Goal: Transaction & Acquisition: Purchase product/service

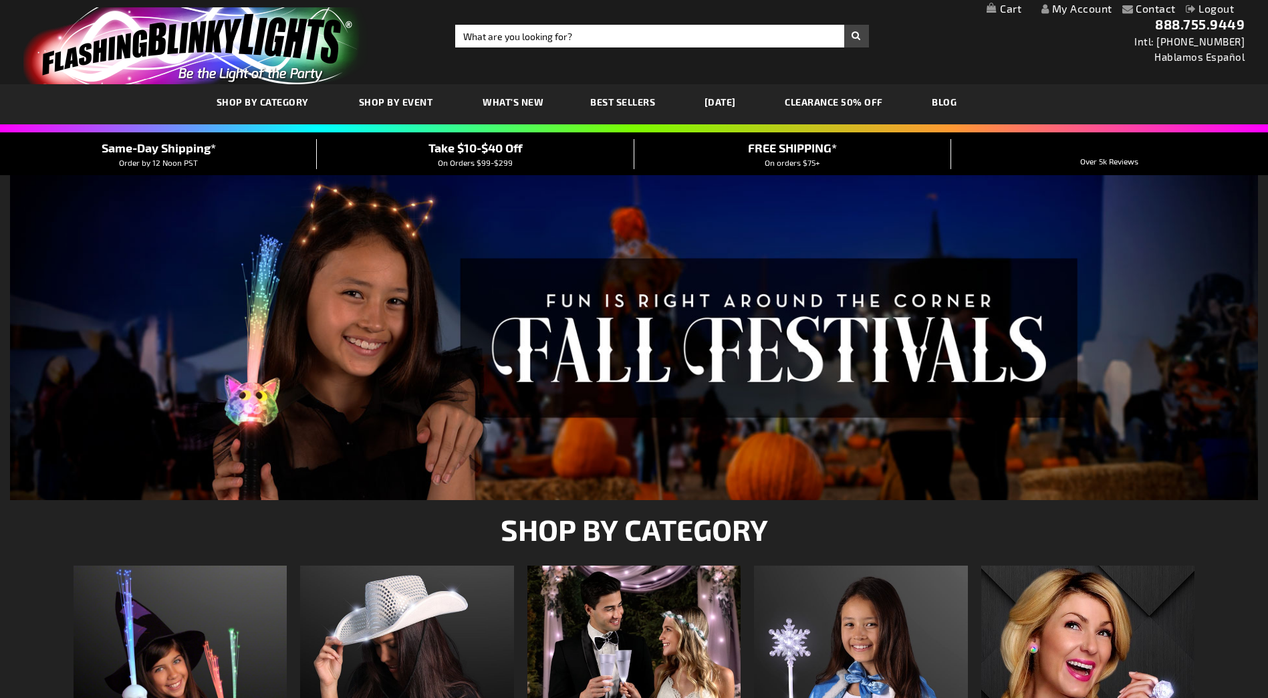
click at [1058, 10] on link "My Account" at bounding box center [1076, 8] width 71 height 13
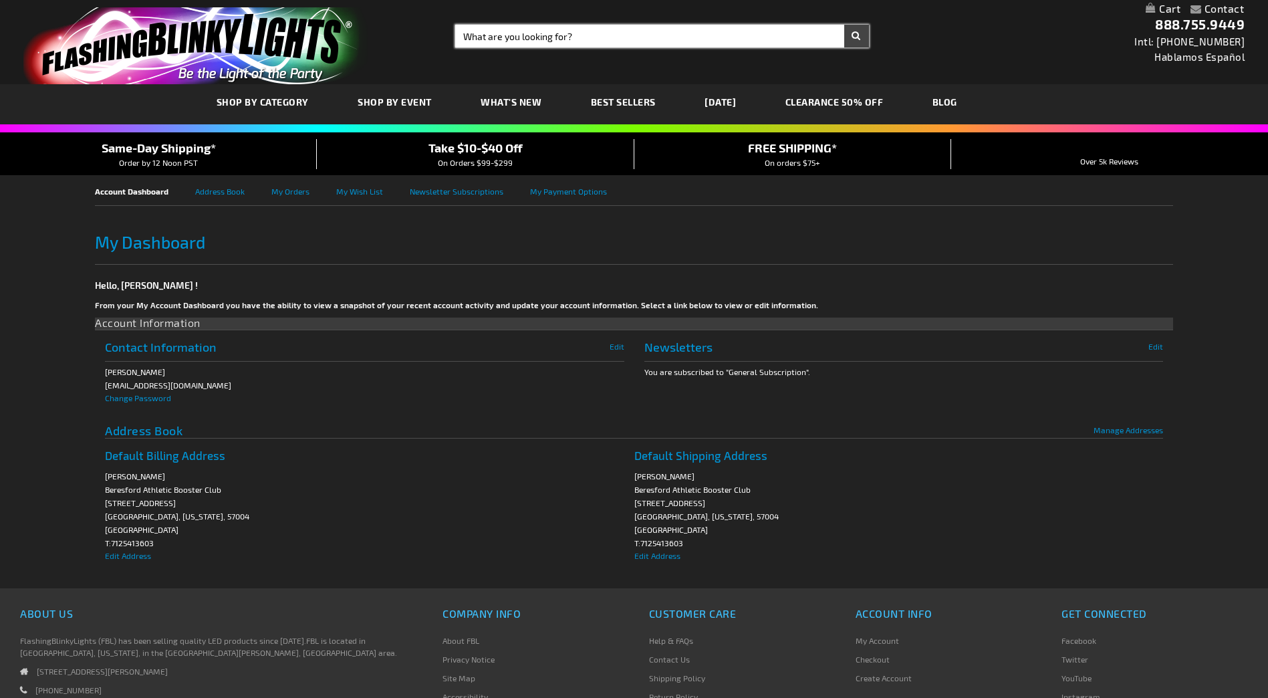
click at [680, 43] on input "Search" at bounding box center [661, 36] width 413 height 23
type input "White Leis"
click at [844, 25] on button "Search" at bounding box center [856, 36] width 25 height 23
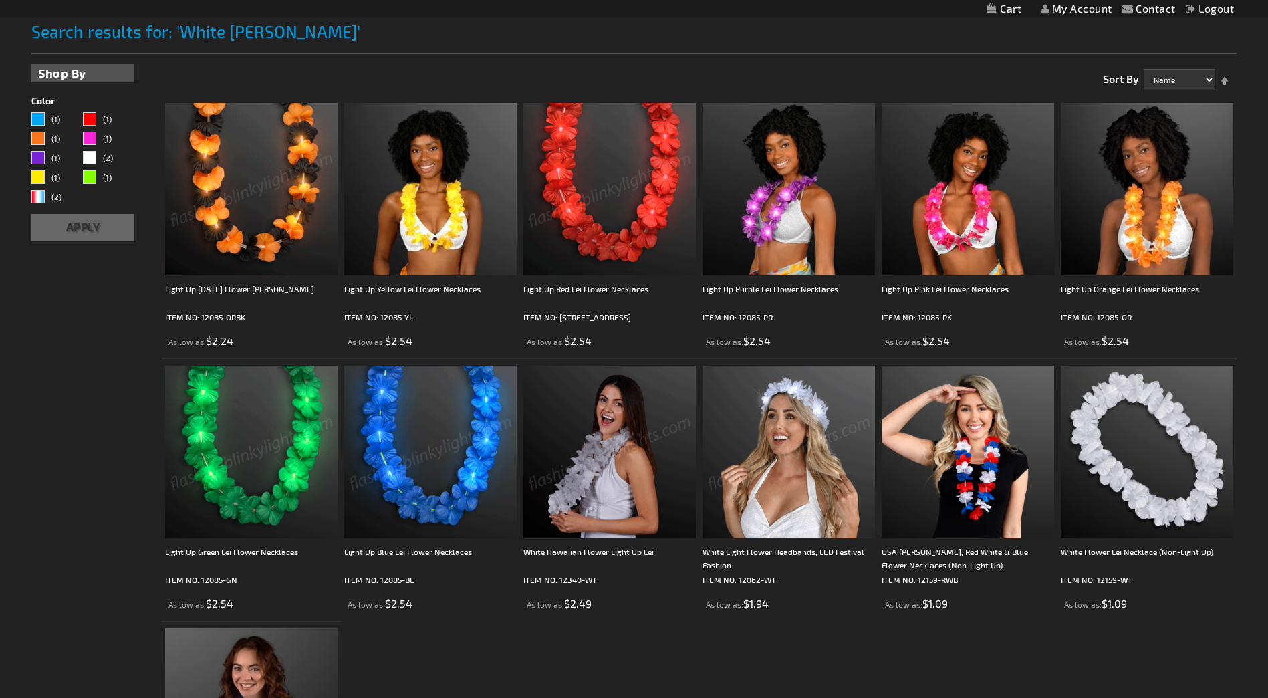
scroll to position [184, 0]
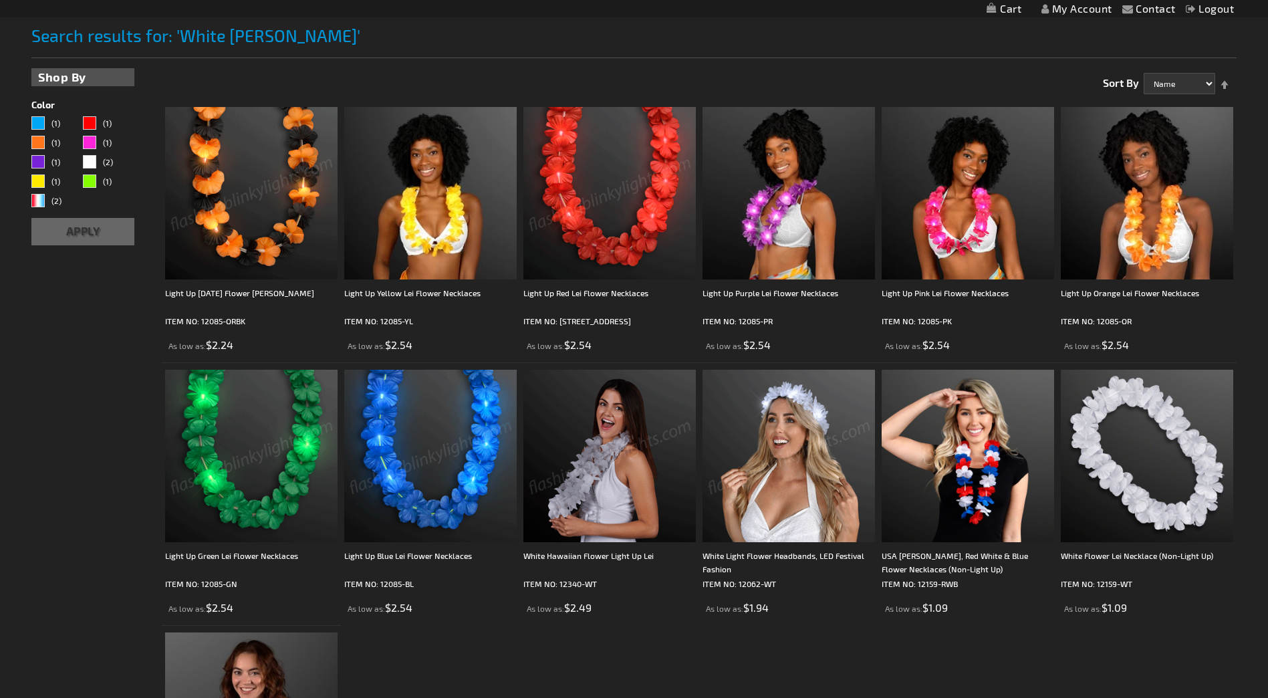
click at [588, 388] on img at bounding box center [609, 456] width 172 height 172
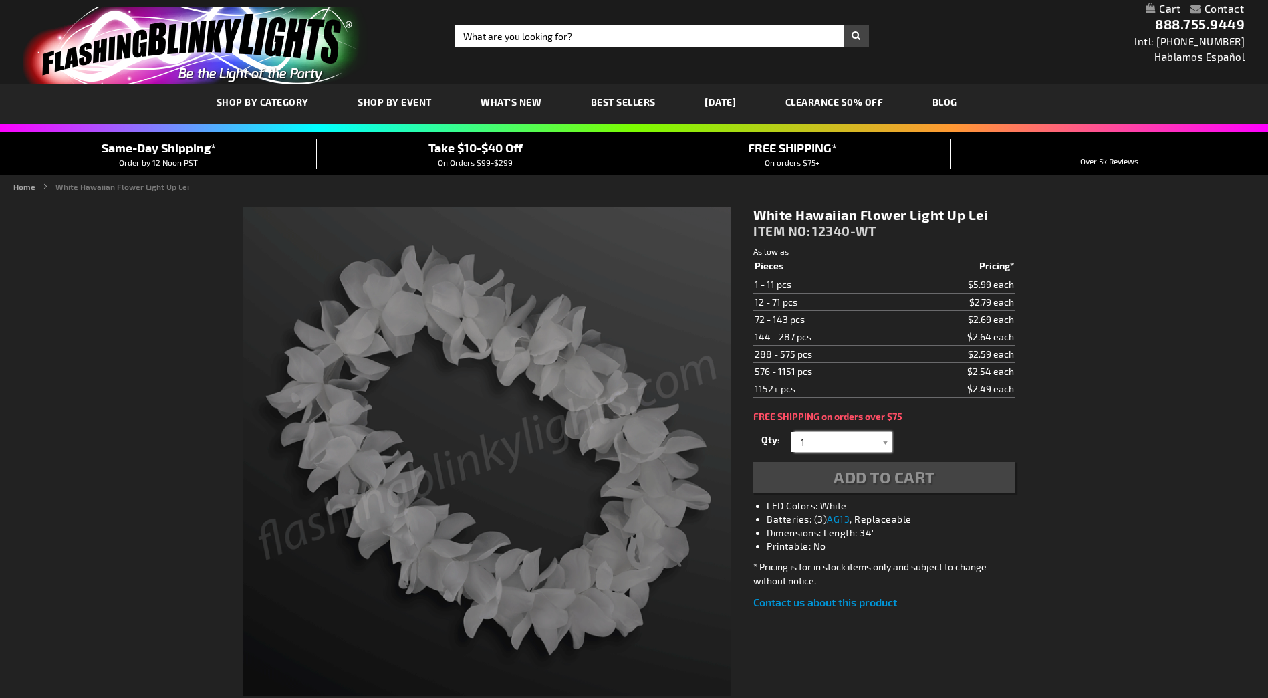
click at [846, 439] on input "1" at bounding box center [843, 442] width 97 height 20
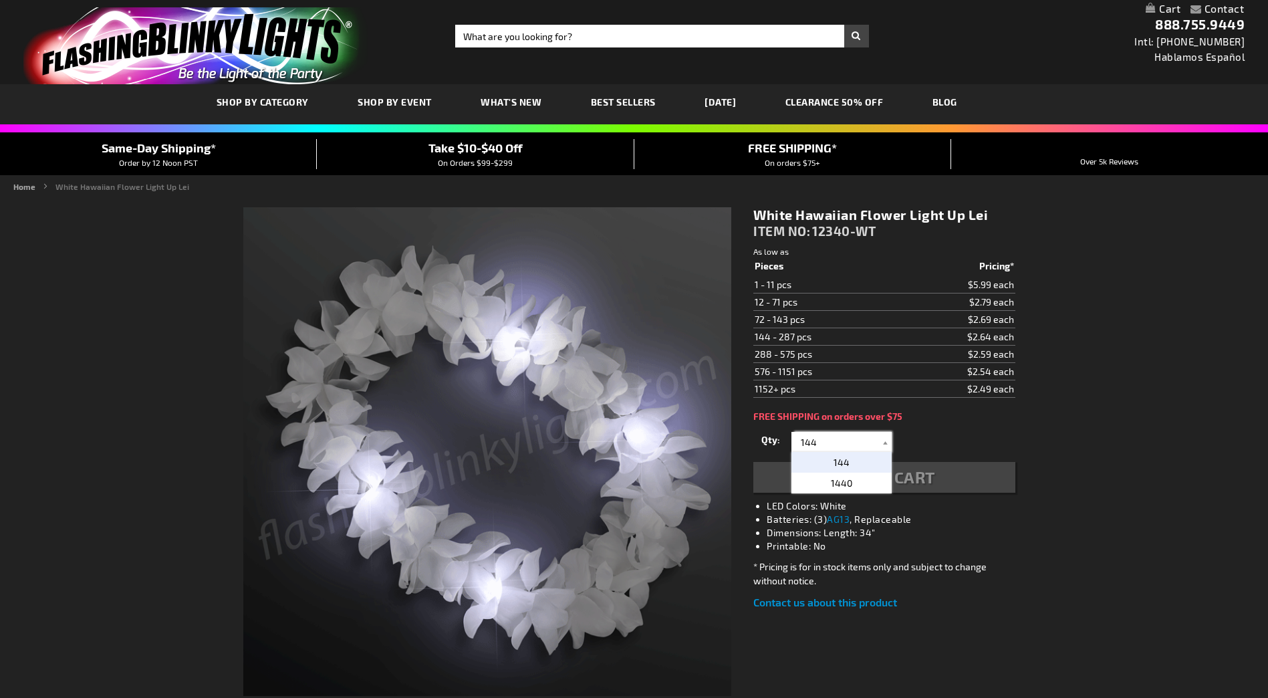
type input "144"
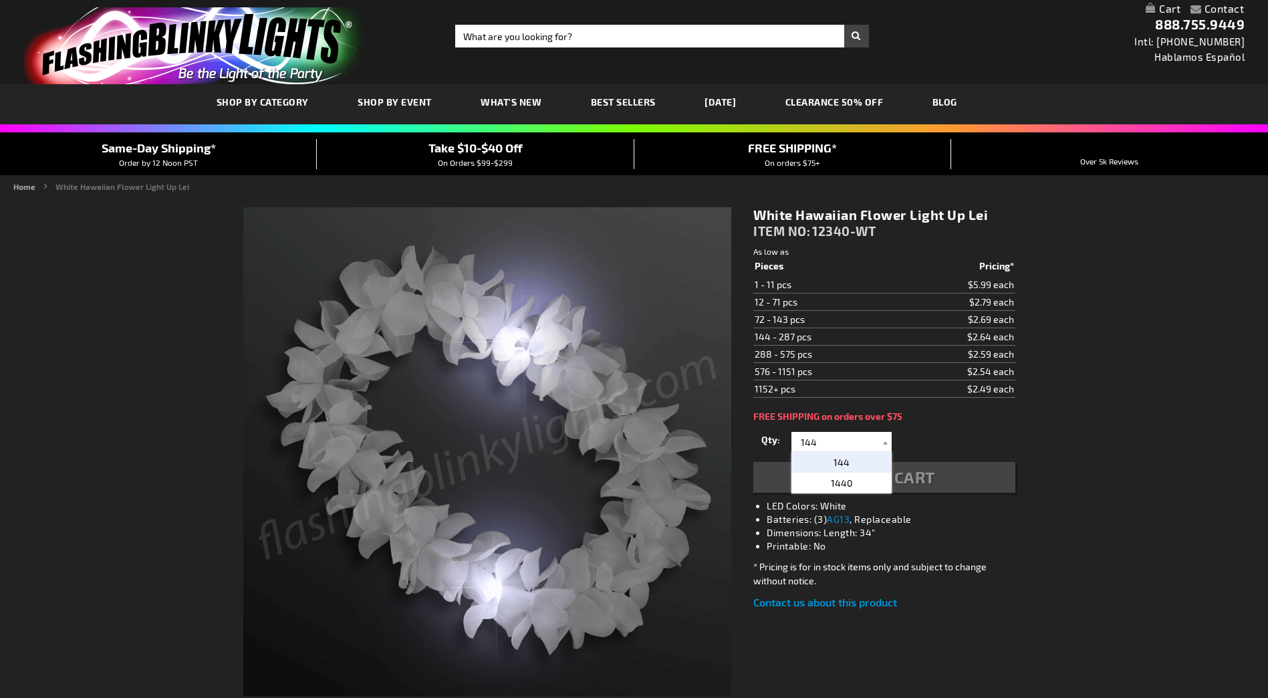
click at [874, 462] on p "144" at bounding box center [841, 462] width 100 height 21
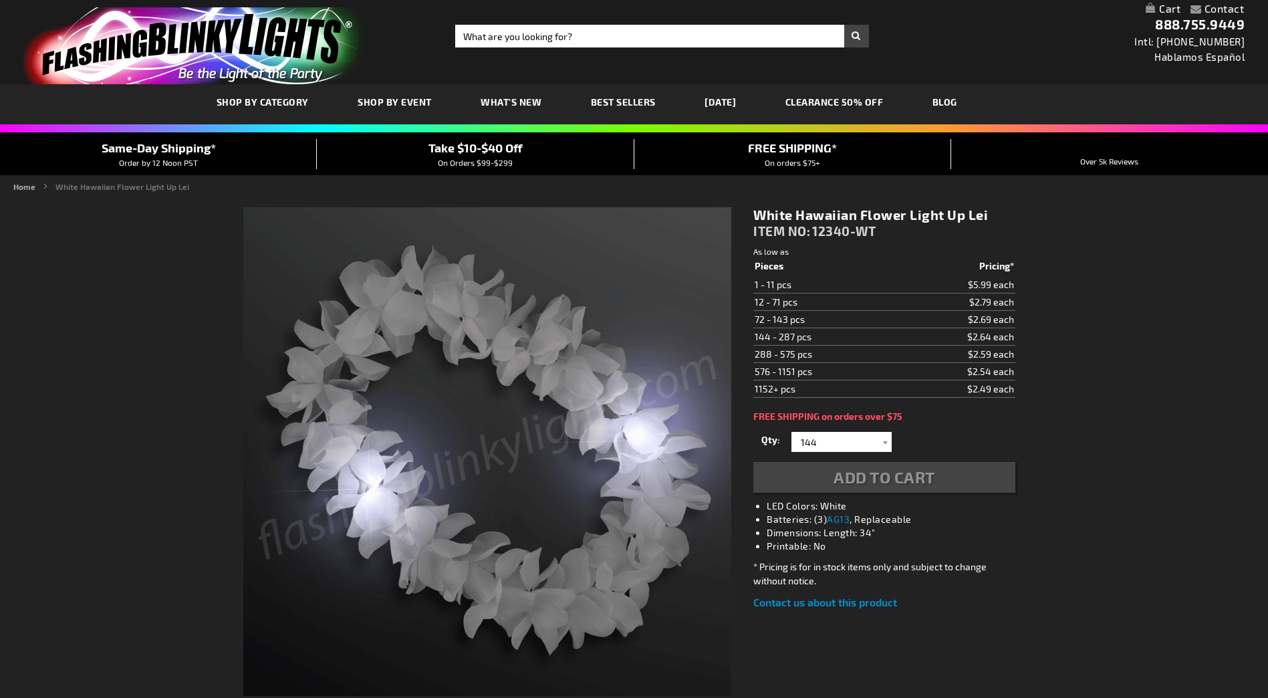
click at [872, 476] on div "Add to Cart" at bounding box center [883, 477] width 261 height 31
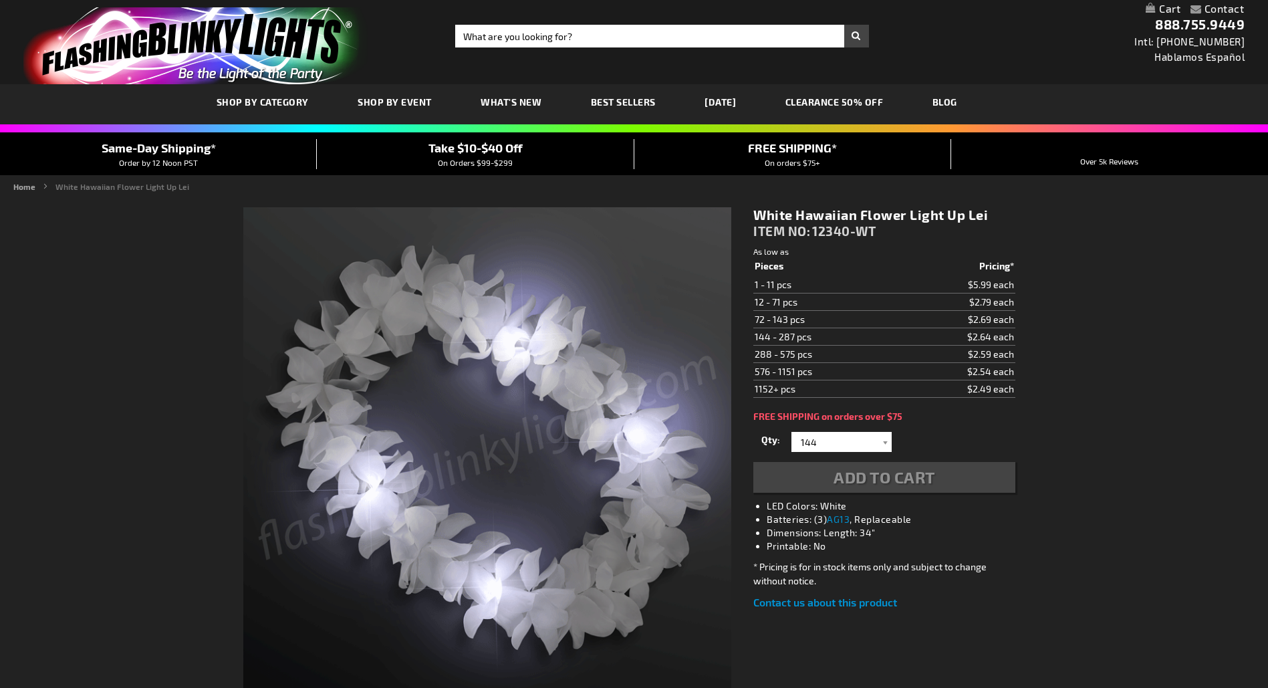
click at [887, 473] on div "Add to Cart" at bounding box center [883, 477] width 261 height 31
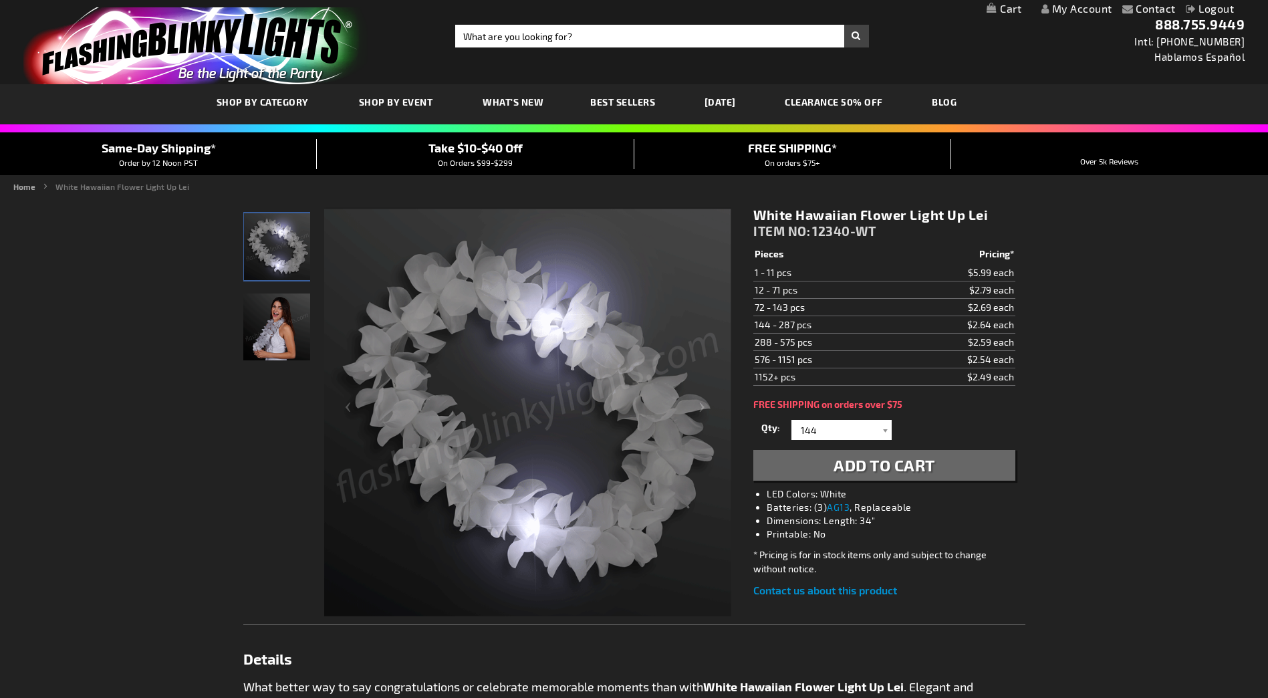
click at [852, 468] on span "Add to Cart" at bounding box center [884, 464] width 102 height 19
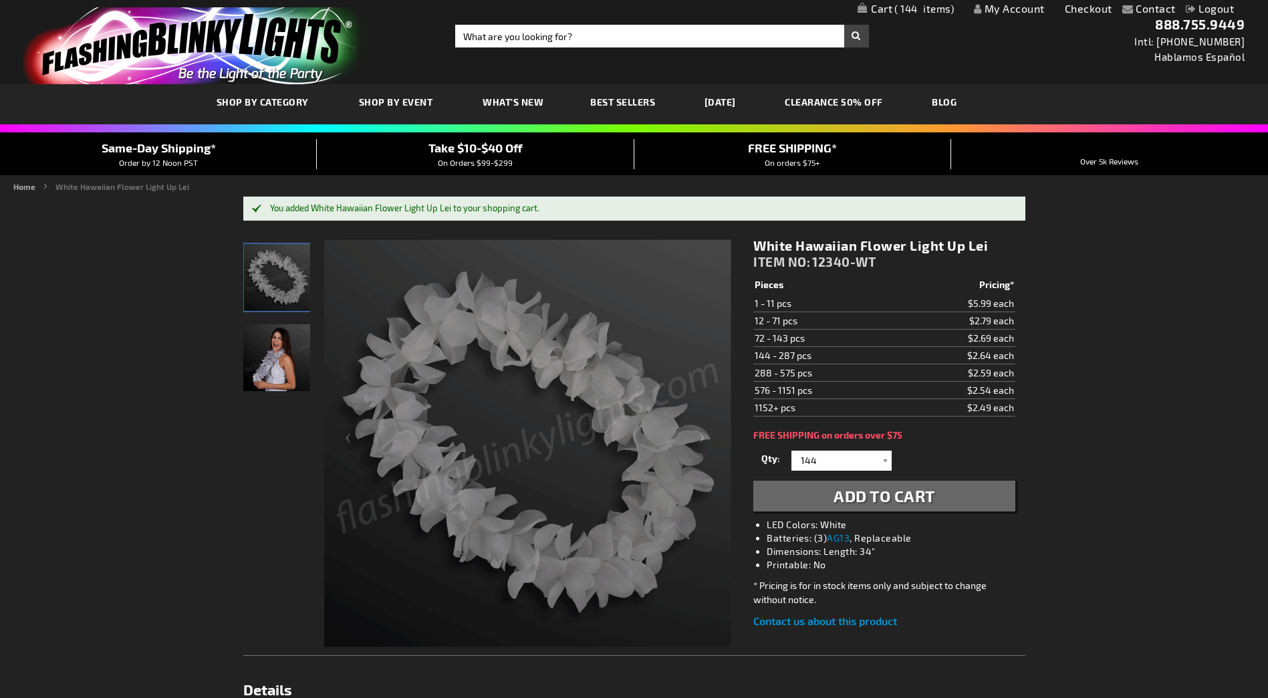
click at [964, 8] on li "My Account" at bounding box center [1009, 9] width 91 height 17
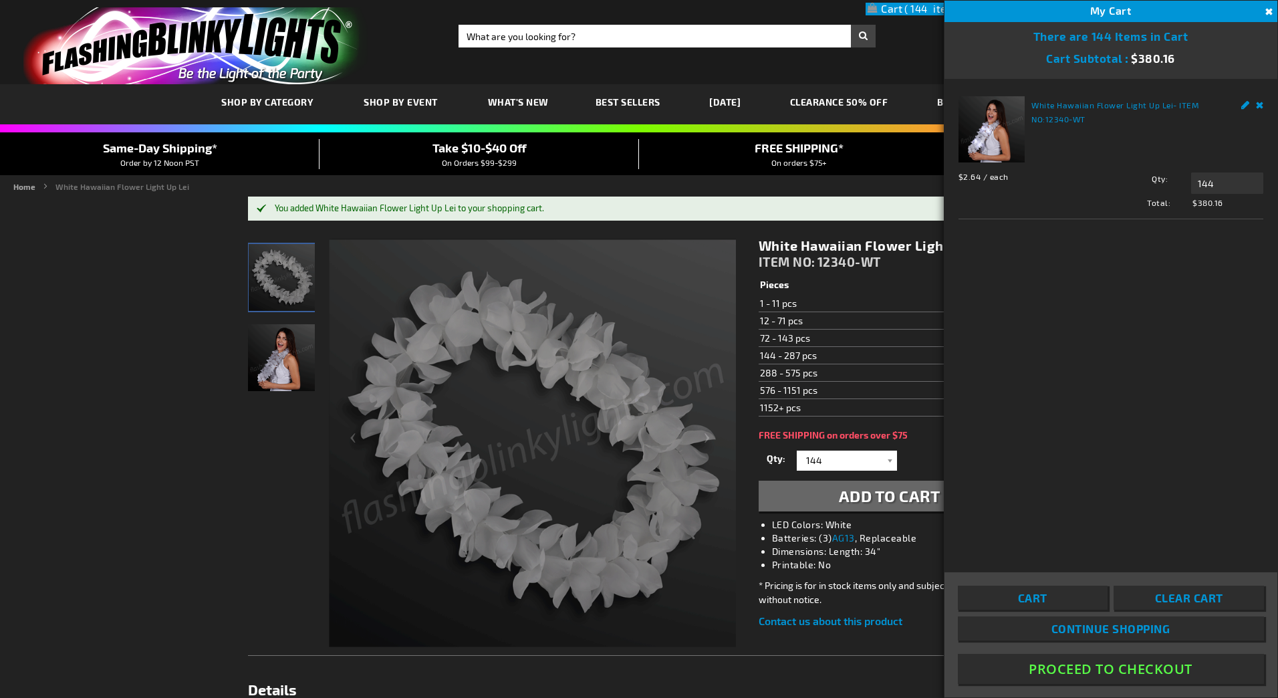
click at [1056, 598] on link "Cart" at bounding box center [1033, 597] width 150 height 24
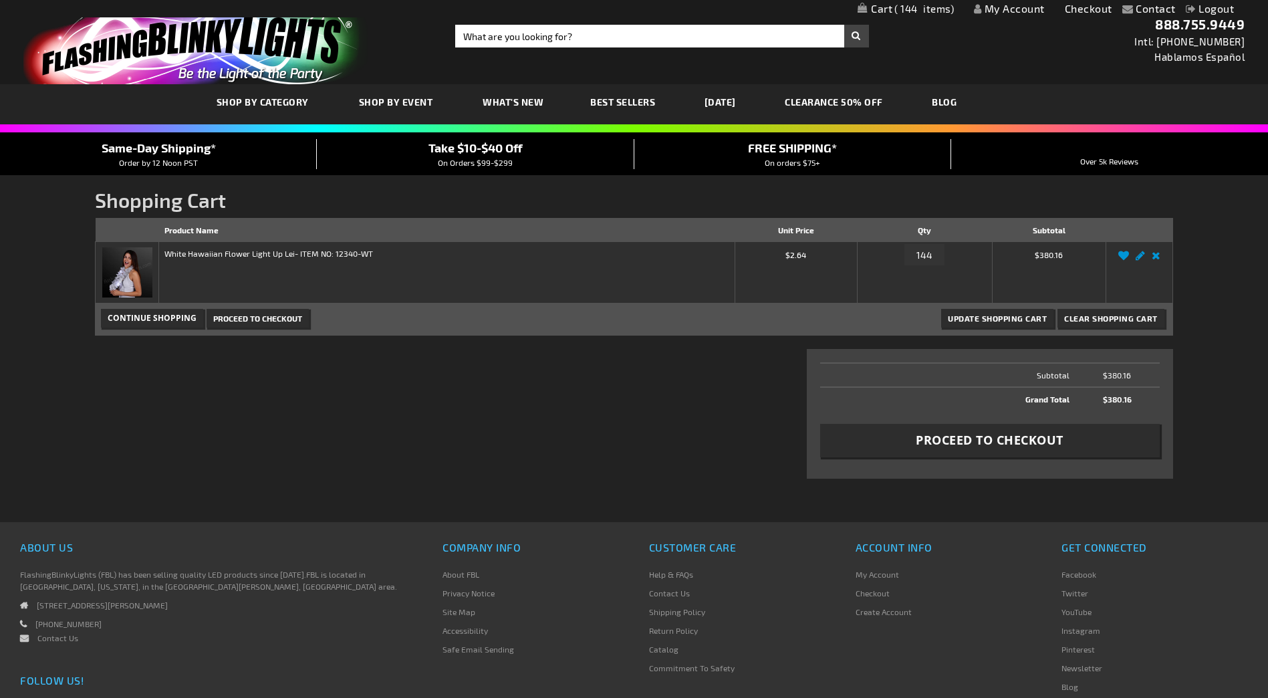
scroll to position [17, 0]
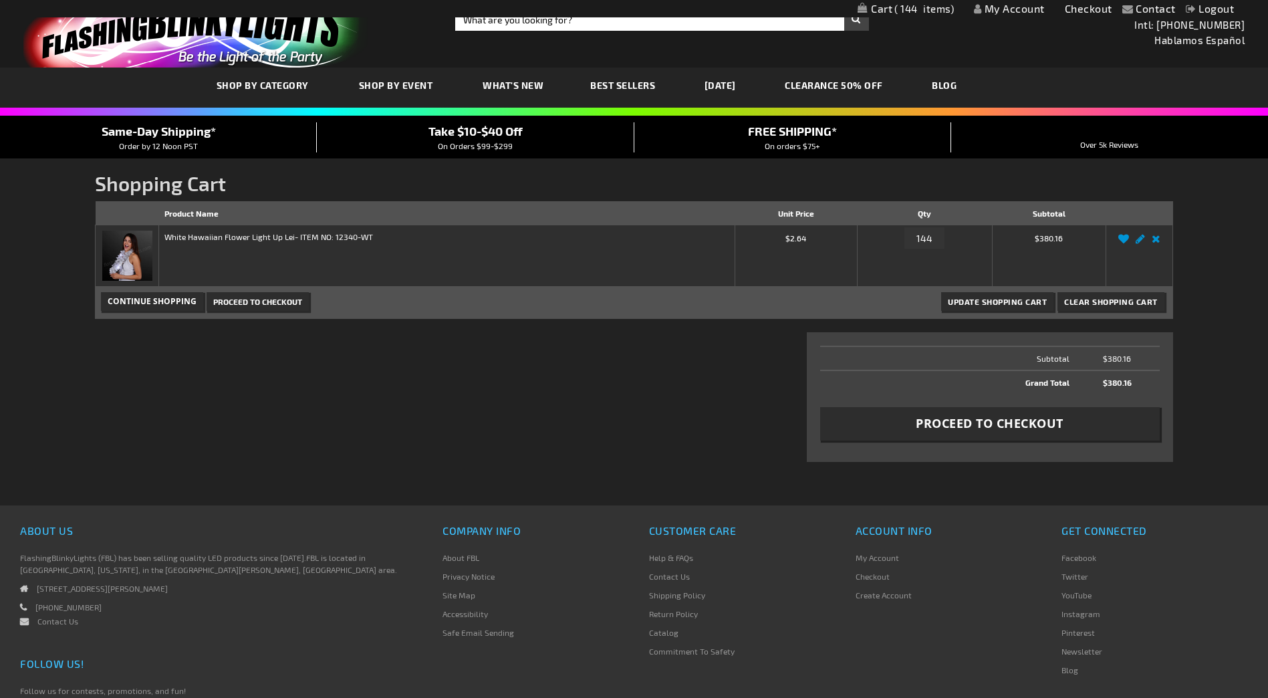
click at [219, 301] on span "Proceed to Checkout" at bounding box center [257, 301] width 89 height 9
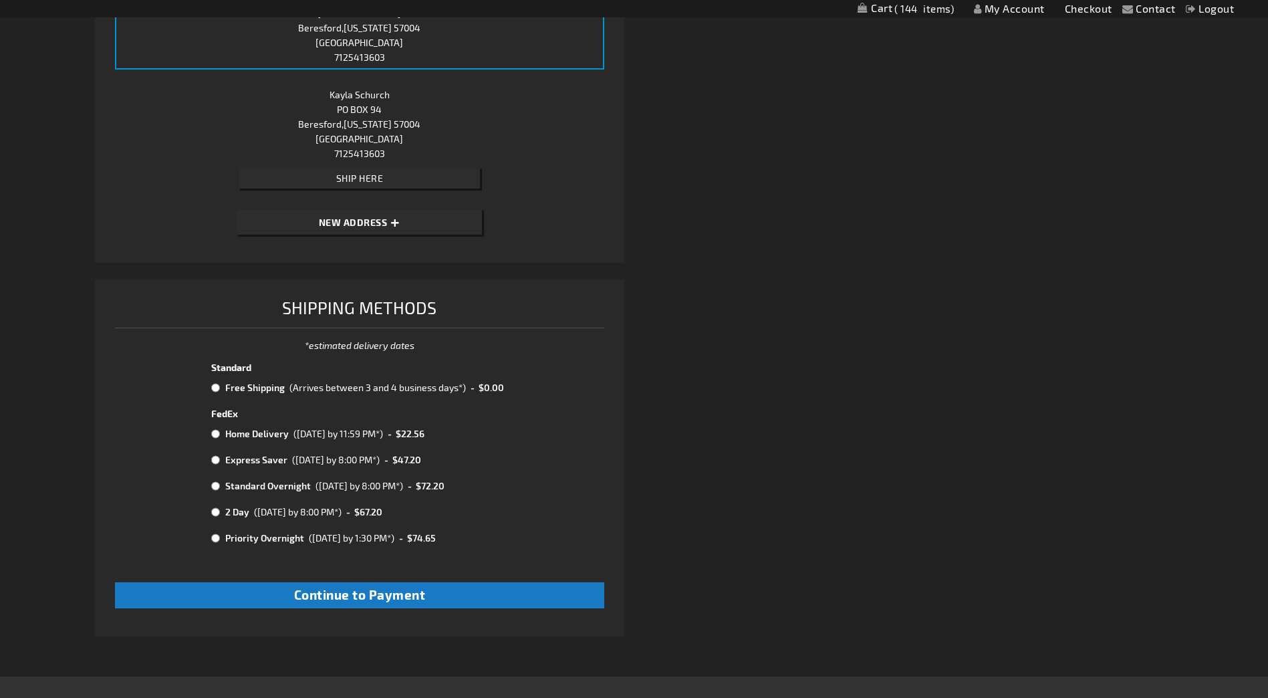
scroll to position [451, 0]
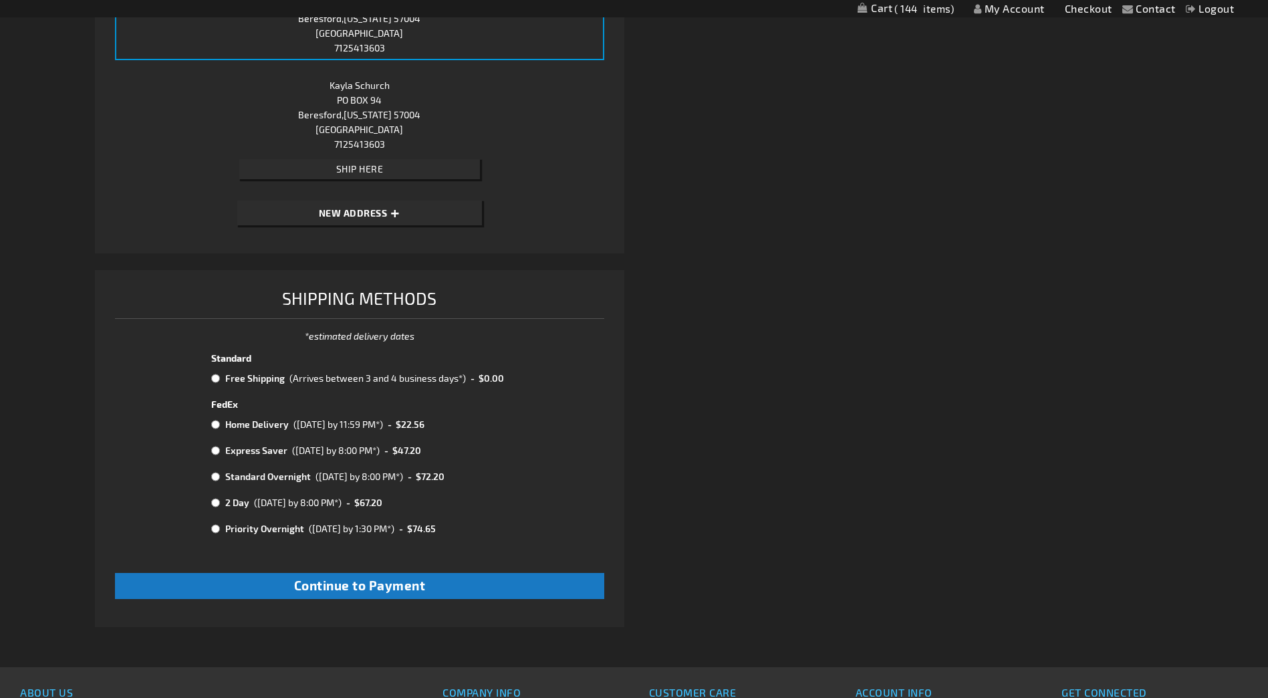
click at [252, 380] on td "Free Shipping" at bounding box center [254, 378] width 64 height 17
radio input "true"
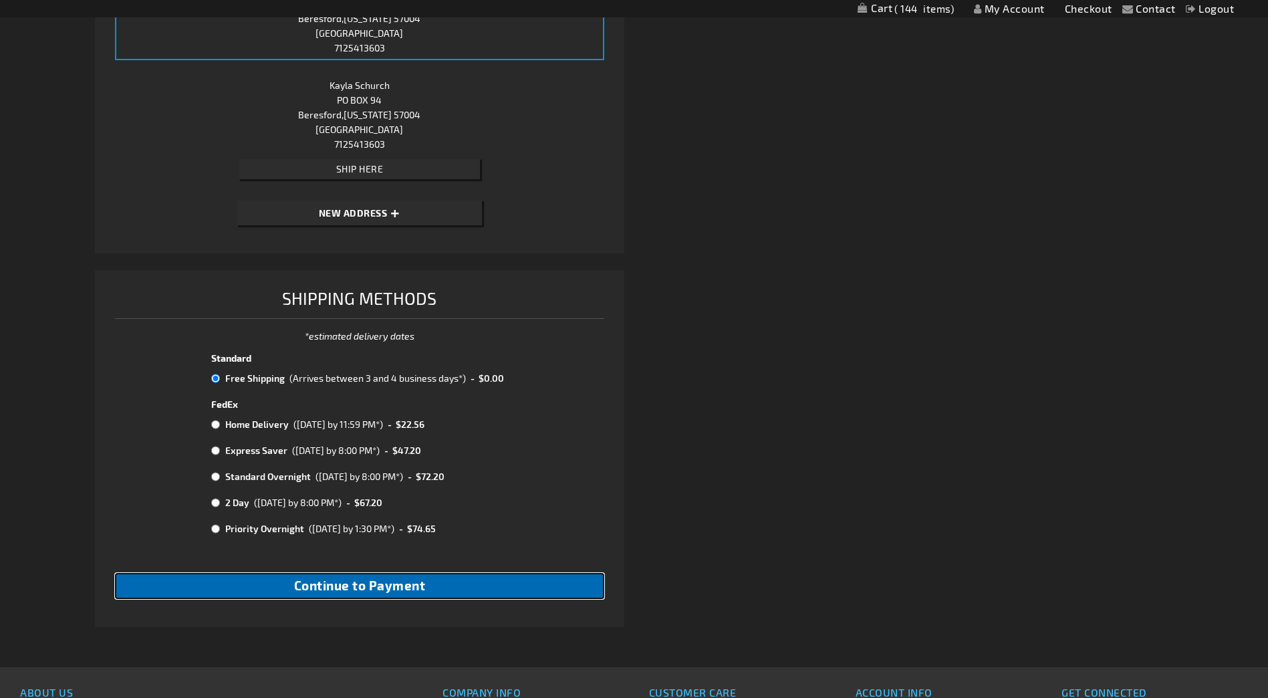
click at [397, 593] on button "Continue to Payment" at bounding box center [359, 586] width 488 height 26
checkbox input "true"
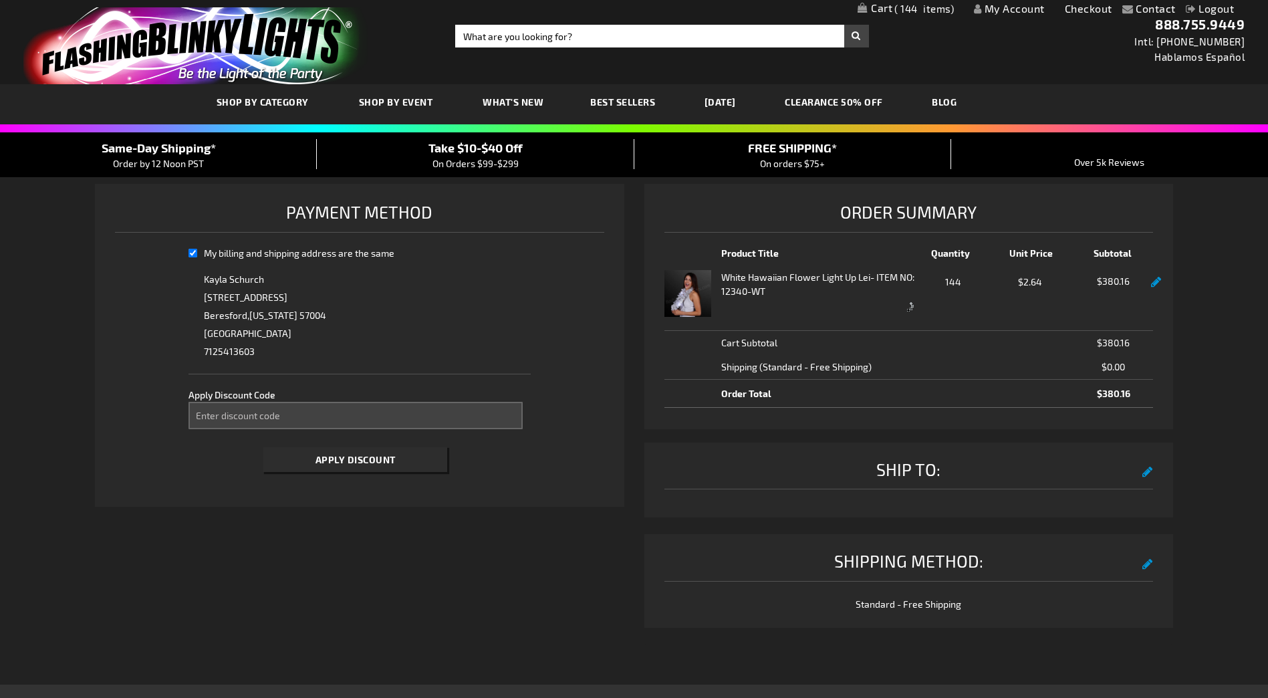
select select "7281355ff6c6b7c364a1d40e8eb0b993de5682e8"
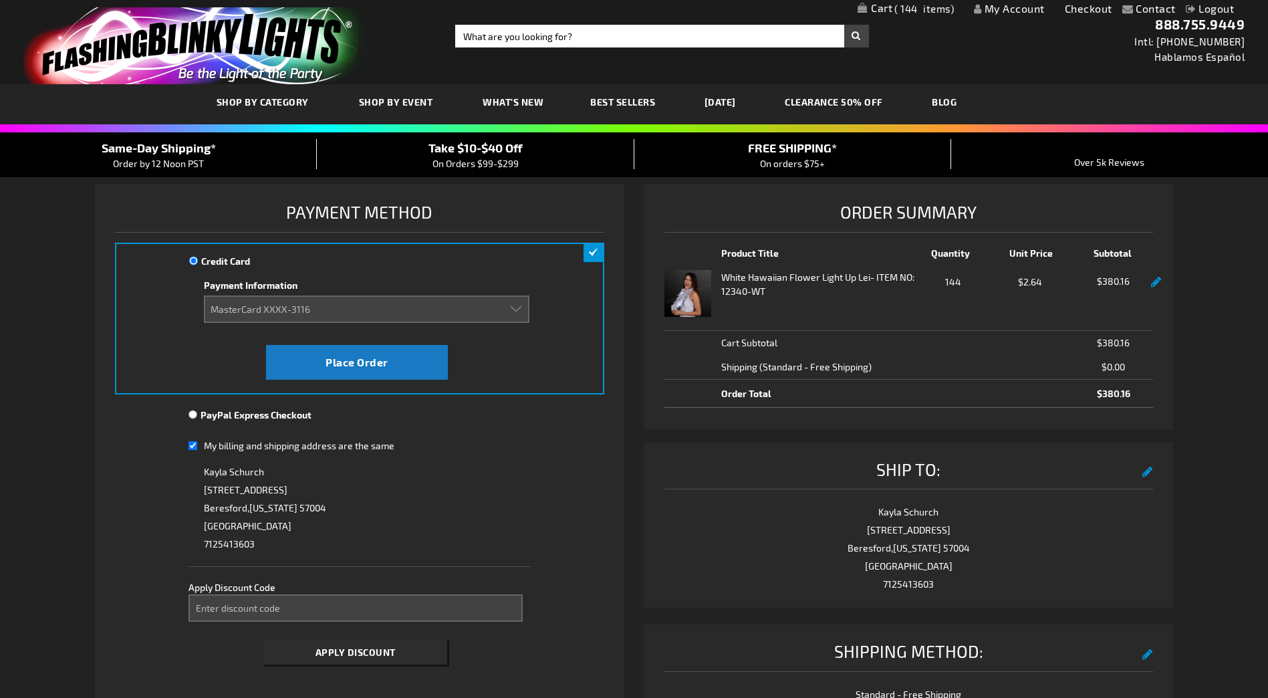
click at [196, 408] on div "PayPal Express Checkout" at bounding box center [359, 420] width 342 height 24
click at [192, 413] on input "PayPal Express Checkout" at bounding box center [192, 414] width 9 height 11
radio input "true"
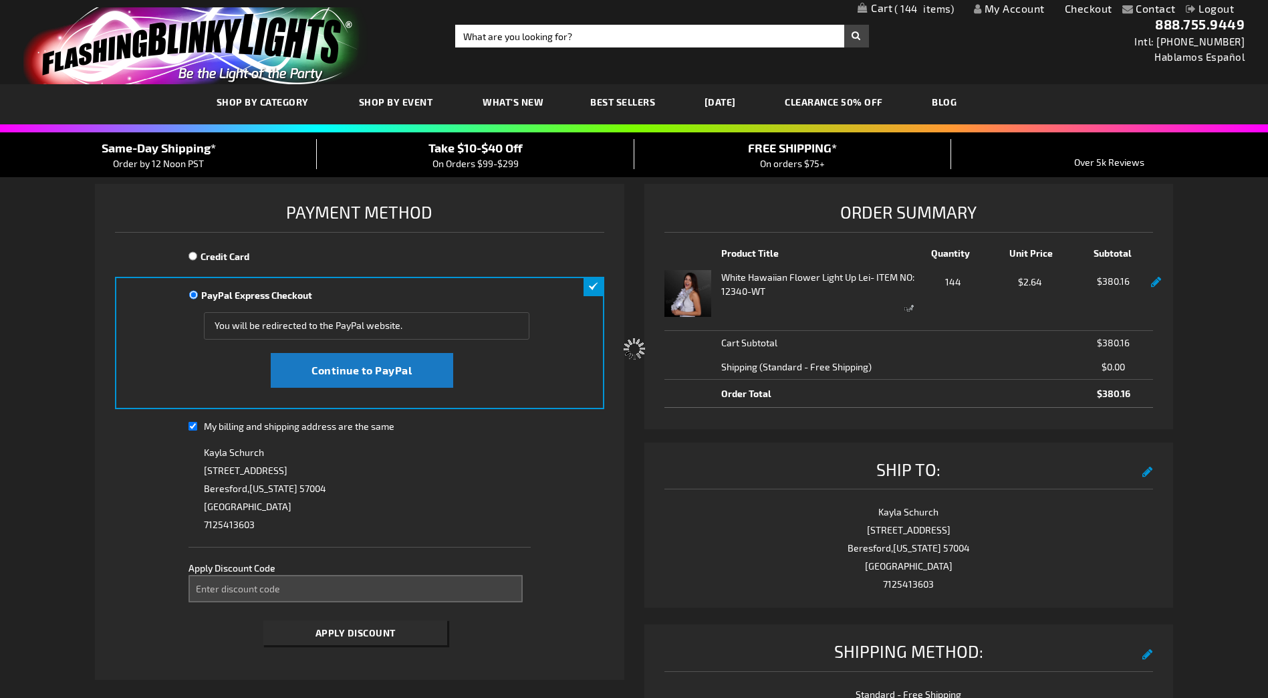
click at [358, 349] on div "Please wait..." at bounding box center [634, 349] width 1268 height 698
click at [362, 372] on body "Please wait... The store will not work correctly when cookies are disabled. Con…" at bounding box center [634, 543] width 1268 height 1087
click at [351, 370] on span "Continue to PayPal" at bounding box center [361, 370] width 100 height 13
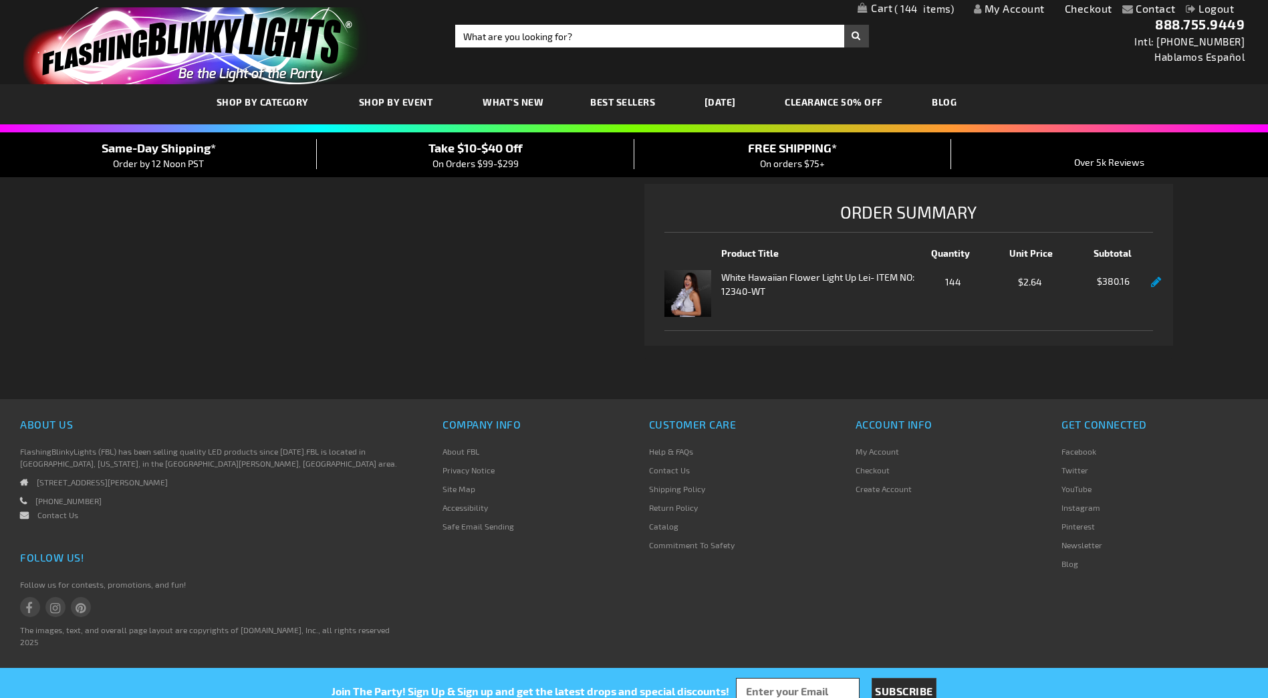
checkbox input "true"
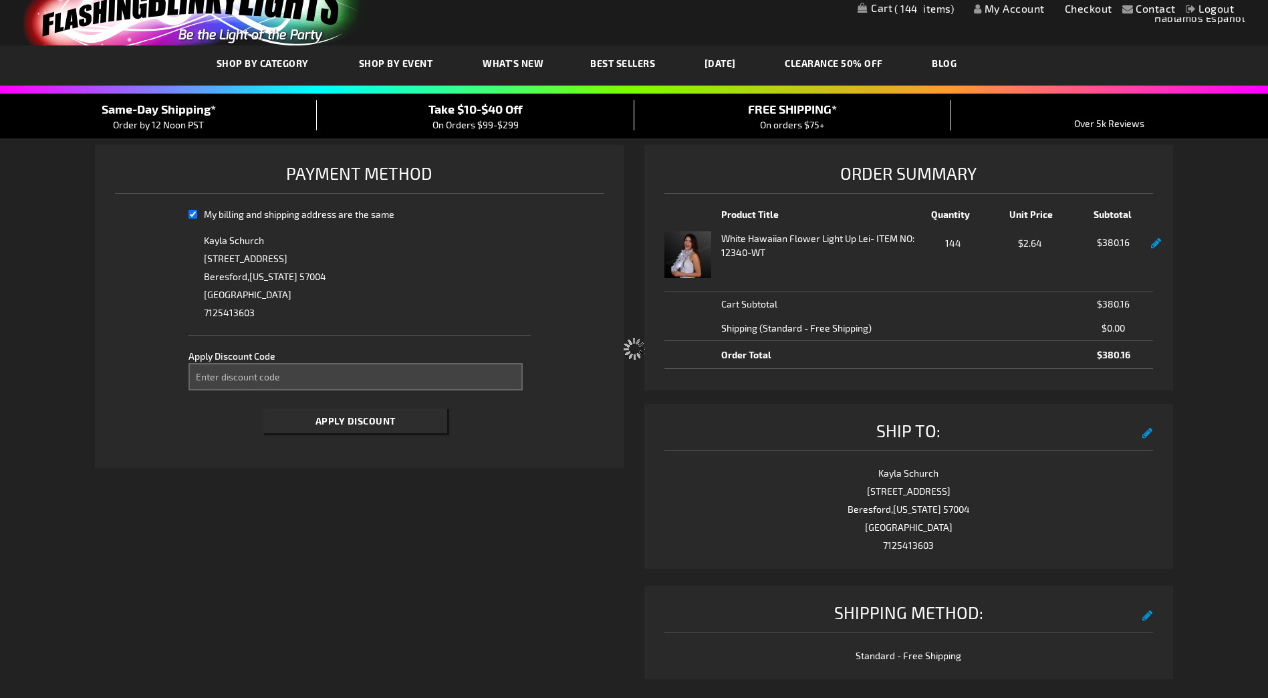
scroll to position [84, 0]
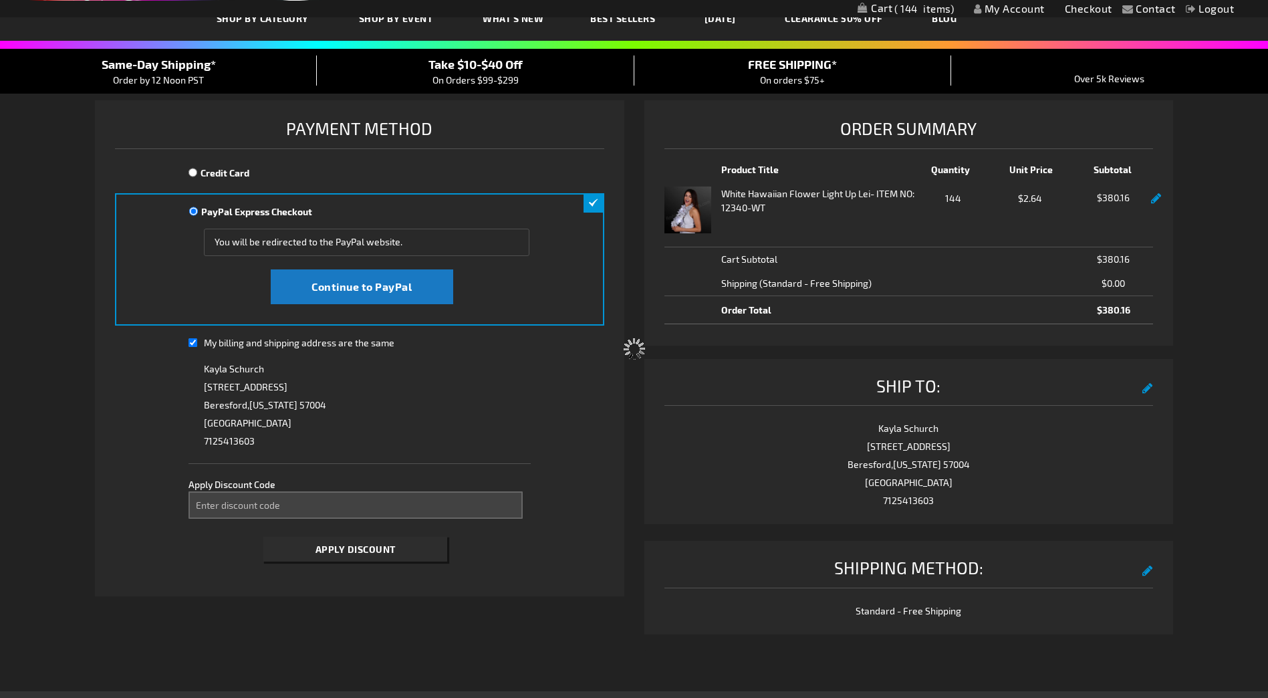
click at [269, 492] on div "Please wait..." at bounding box center [634, 349] width 1268 height 698
click at [263, 515] on div "Please wait..." at bounding box center [634, 349] width 1268 height 698
click at [266, 509] on input "Enter discount code" at bounding box center [355, 504] width 334 height 27
type input "TAKE40"
click at [263, 537] on button "Apply Discount" at bounding box center [355, 549] width 184 height 25
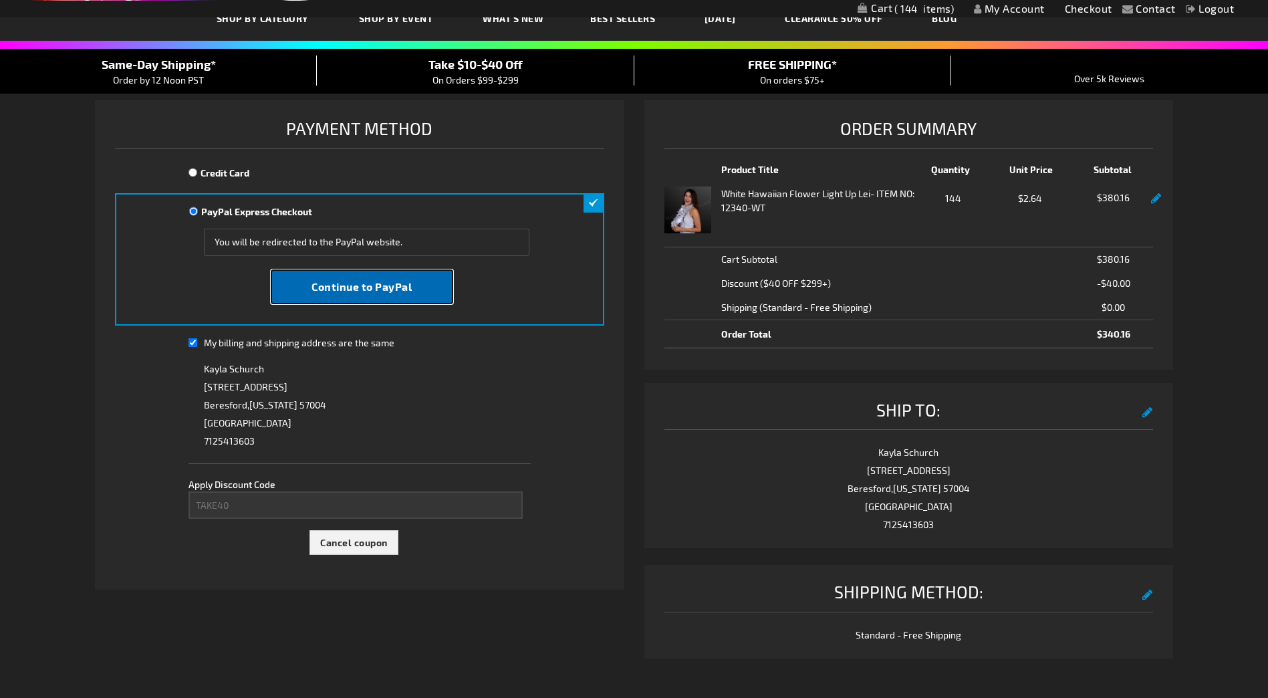
click at [373, 283] on span "Continue to PayPal" at bounding box center [361, 286] width 100 height 13
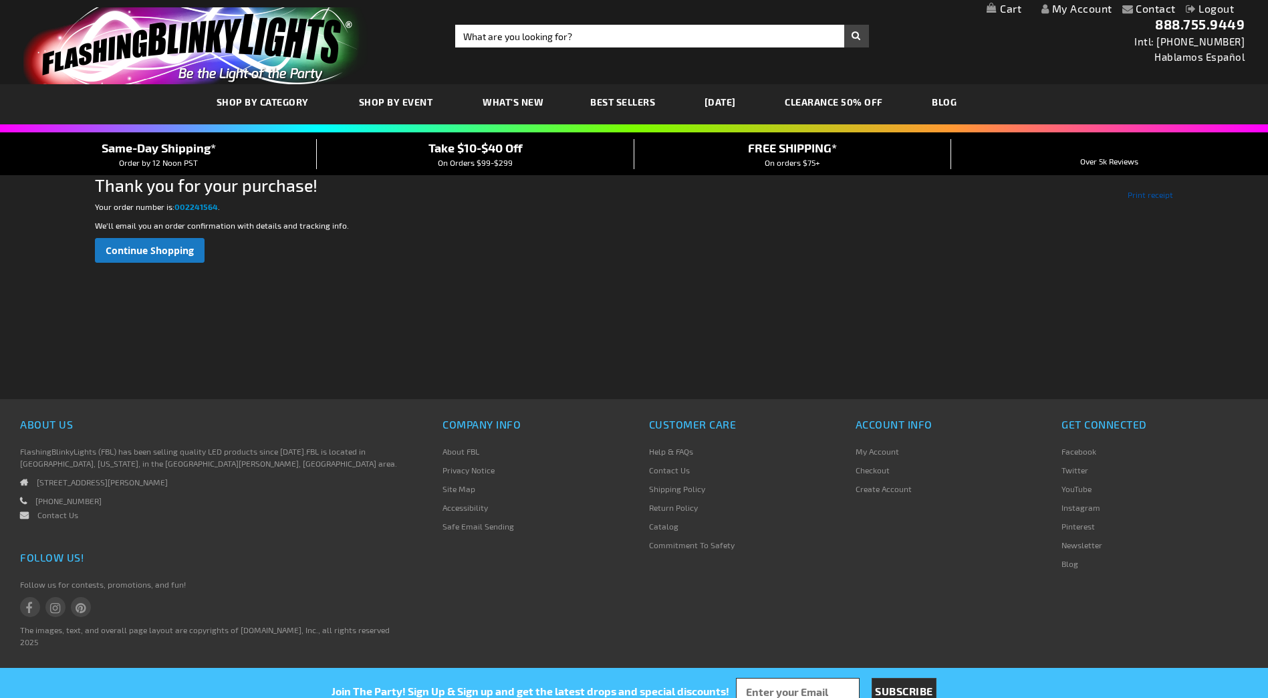
click at [1158, 190] on link "Print receipt" at bounding box center [1149, 194] width 45 height 12
